Goal: Task Accomplishment & Management: Manage account settings

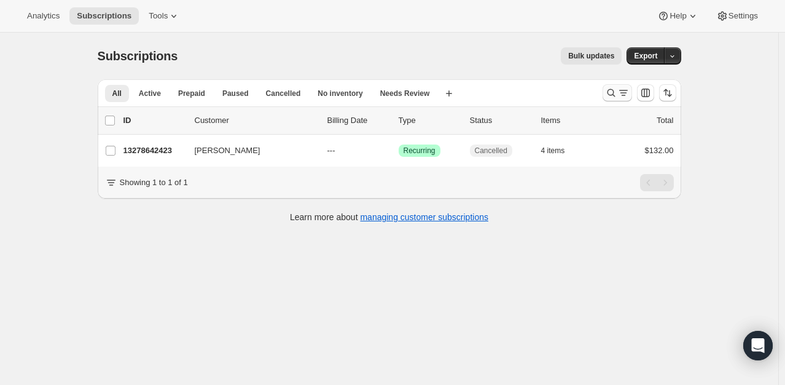
click at [612, 90] on icon "Search and filter results" at bounding box center [611, 93] width 12 height 12
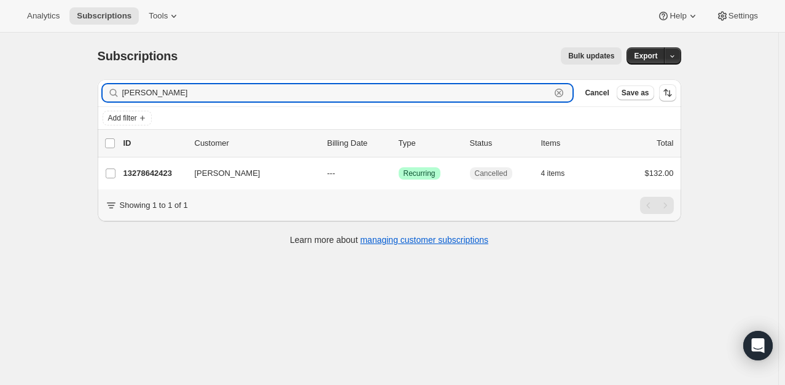
drag, startPoint x: 200, startPoint y: 92, endPoint x: 37, endPoint y: 69, distance: 164.9
click at [37, 69] on div "Subscriptions. This page is ready Subscriptions Bulk updates More actions Bulk …" at bounding box center [389, 225] width 778 height 385
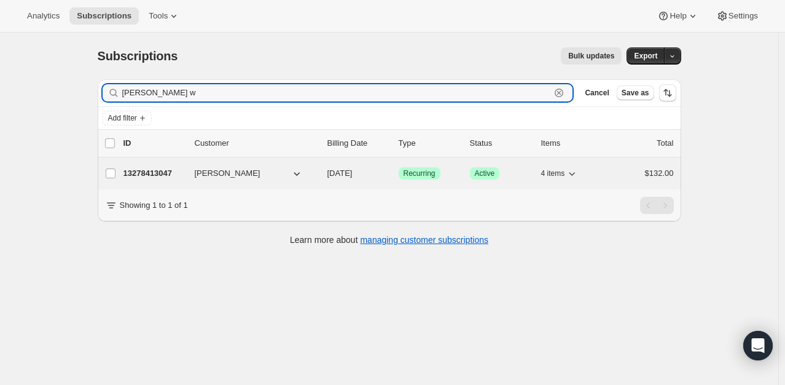
type input "[PERSON_NAME] w"
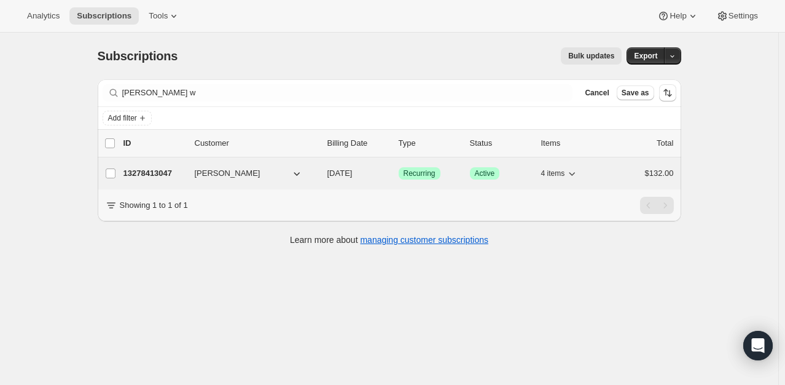
click at [159, 176] on p "13278413047" at bounding box center [154, 173] width 61 height 12
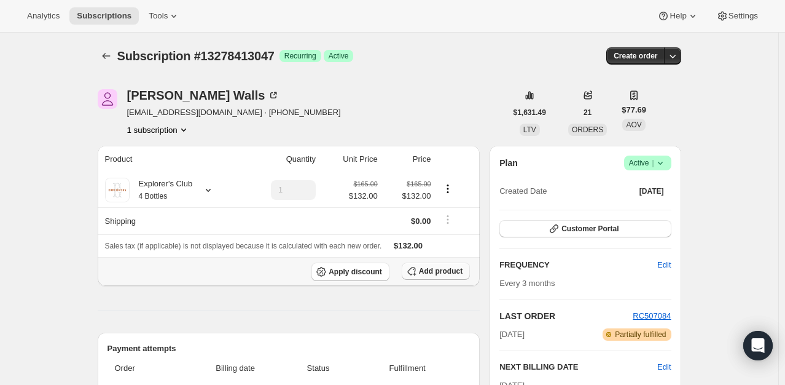
click at [447, 267] on span "Add product" at bounding box center [441, 271] width 44 height 10
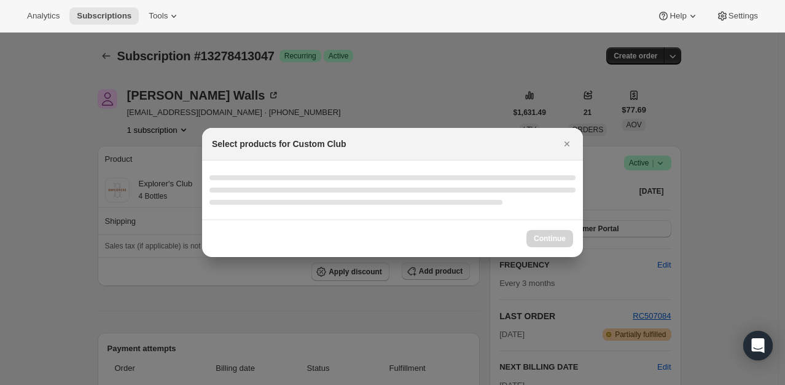
select select "gid://shopify/ProductVariant/49231431991543"
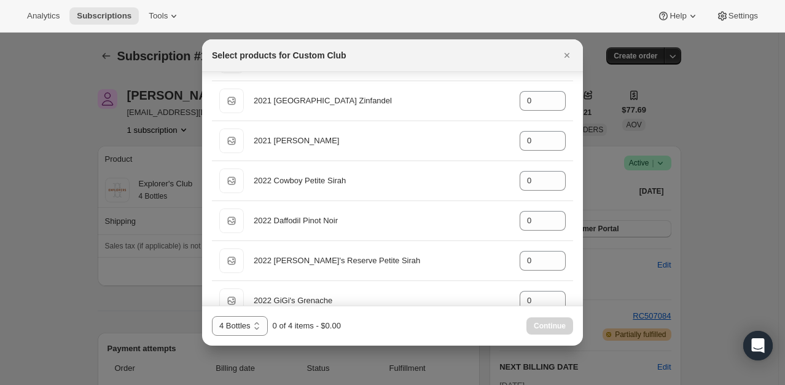
scroll to position [1045, 0]
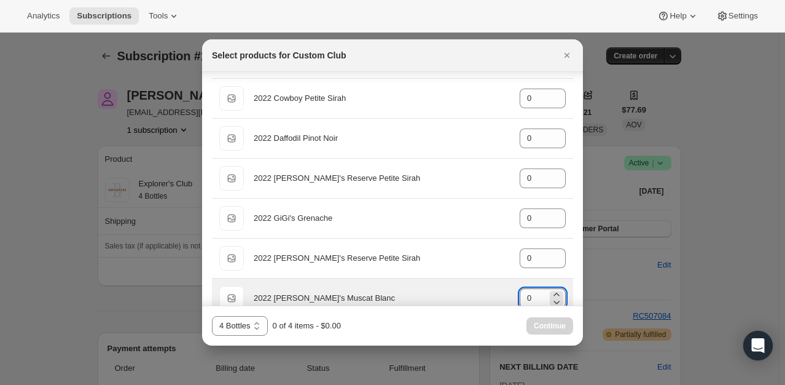
click at [524, 296] on input "0" at bounding box center [534, 298] width 28 height 20
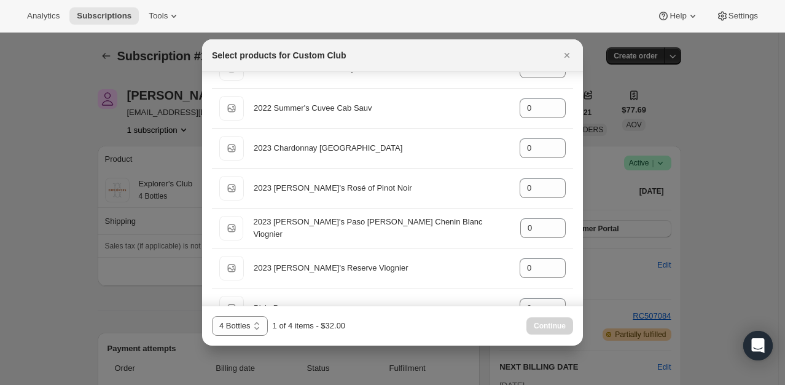
scroll to position [1475, 0]
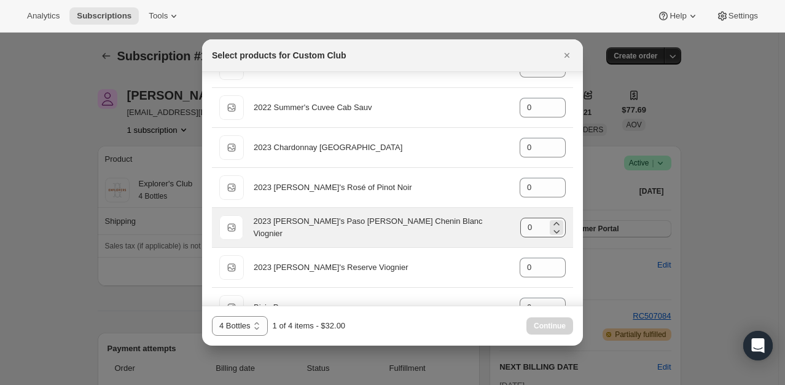
type input "1"
click at [528, 224] on input "0" at bounding box center [533, 228] width 27 height 20
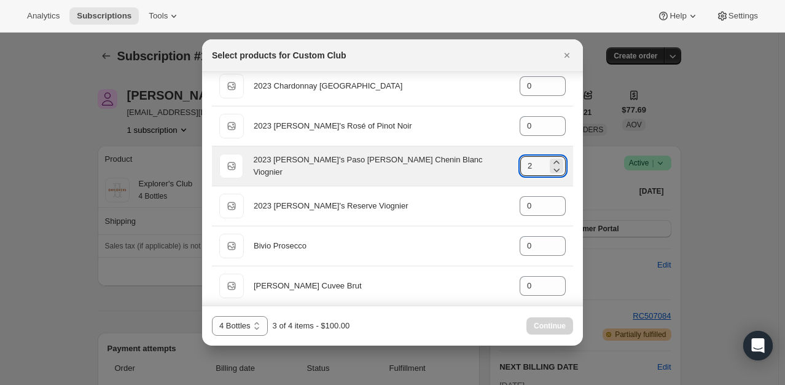
scroll to position [1659, 0]
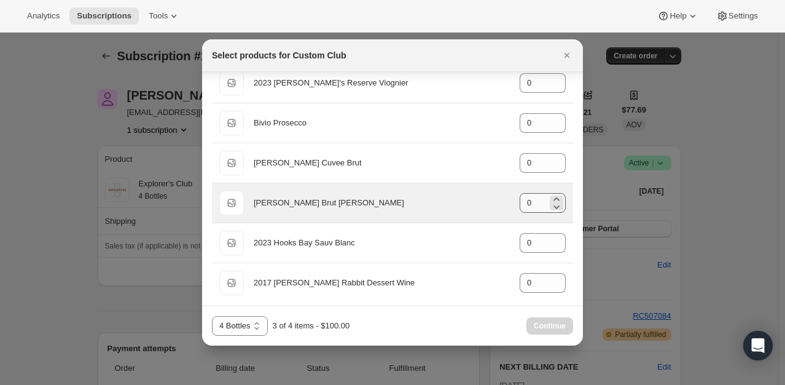
type input "2"
click at [524, 200] on input "0" at bounding box center [534, 203] width 28 height 20
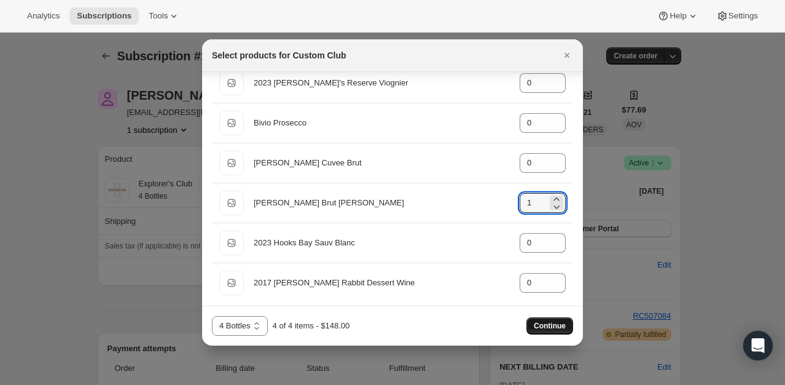
type input "1"
click at [561, 324] on span "Continue" at bounding box center [550, 326] width 32 height 10
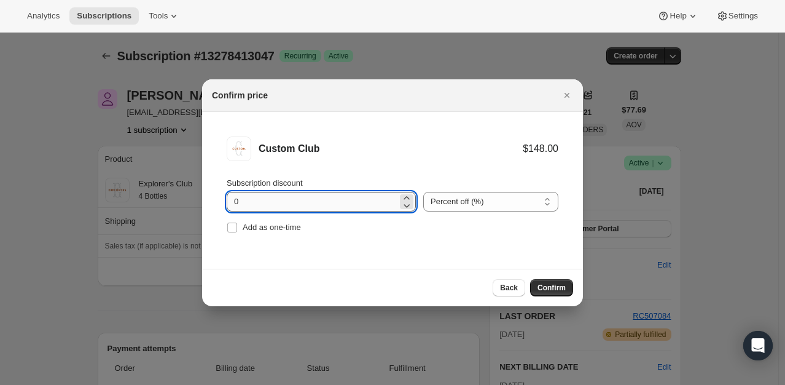
click at [234, 202] on input "0" at bounding box center [312, 202] width 171 height 20
type input "20"
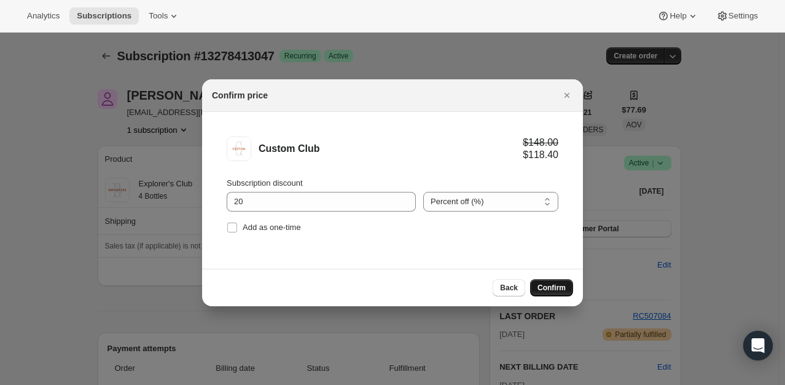
click at [543, 284] on span "Confirm" at bounding box center [552, 288] width 28 height 10
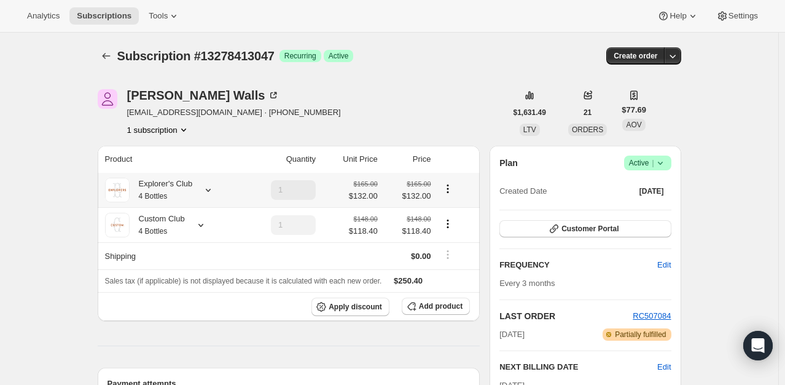
click at [451, 190] on icon "Product actions" at bounding box center [448, 188] width 12 height 12
click at [458, 238] on span "Remove" at bounding box center [450, 233] width 29 height 12
type input "0"
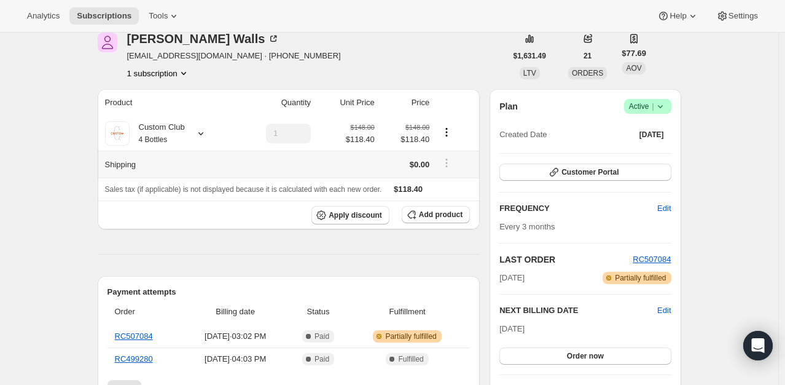
scroll to position [123, 0]
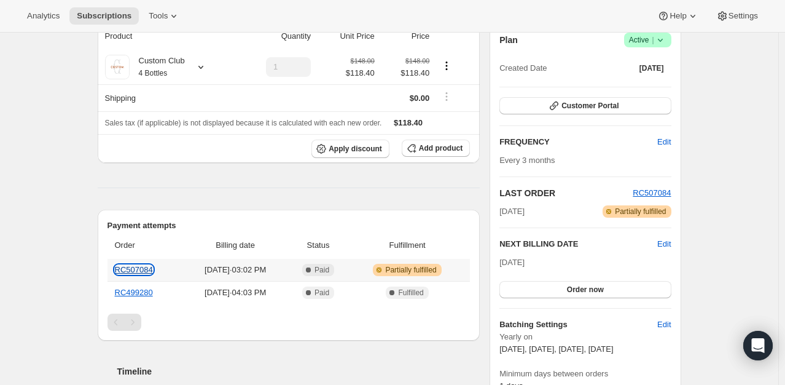
click at [150, 269] on link "RC507084" at bounding box center [134, 269] width 38 height 9
